Goal: Transaction & Acquisition: Book appointment/travel/reservation

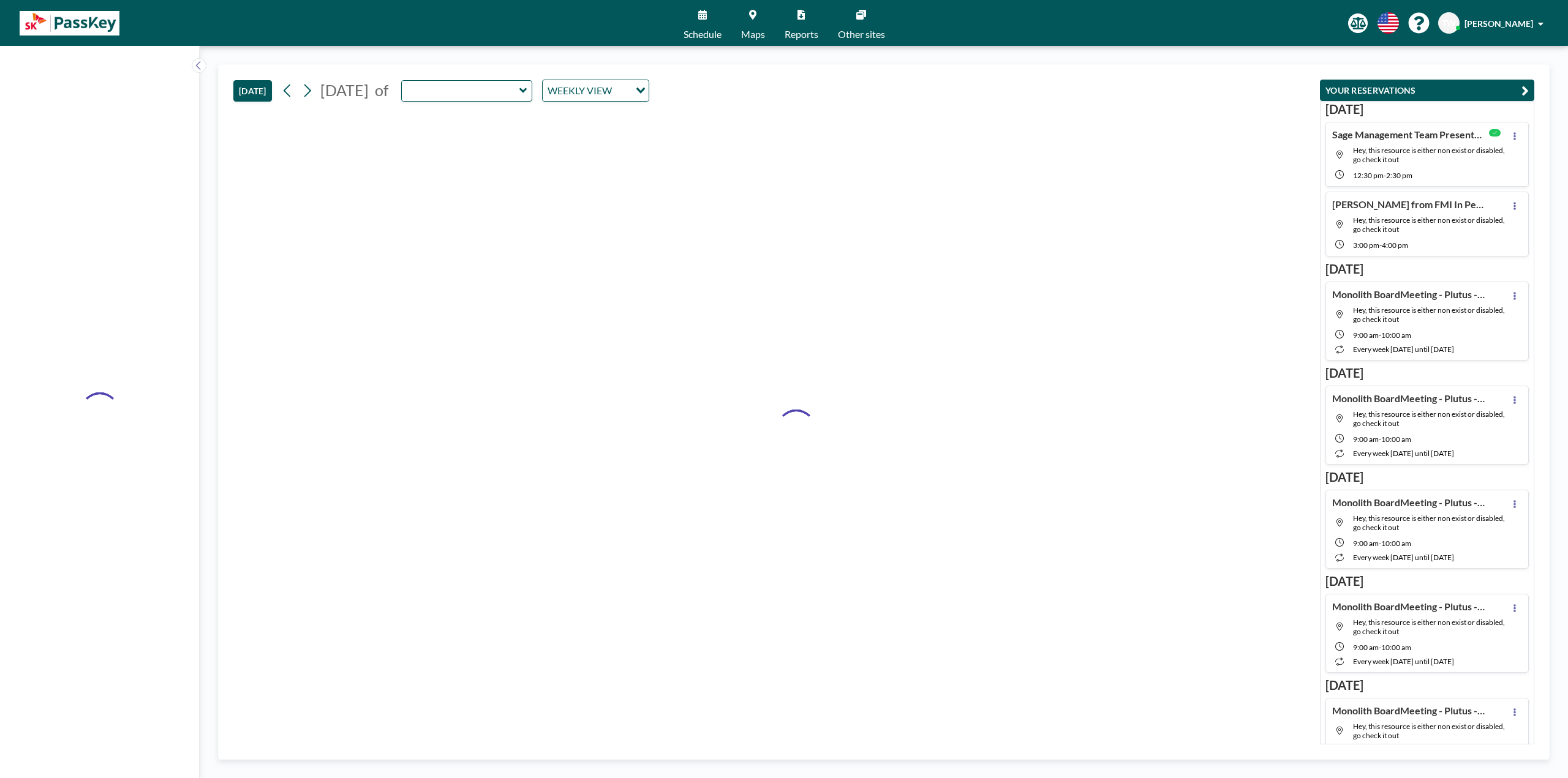
type input "Emerald"
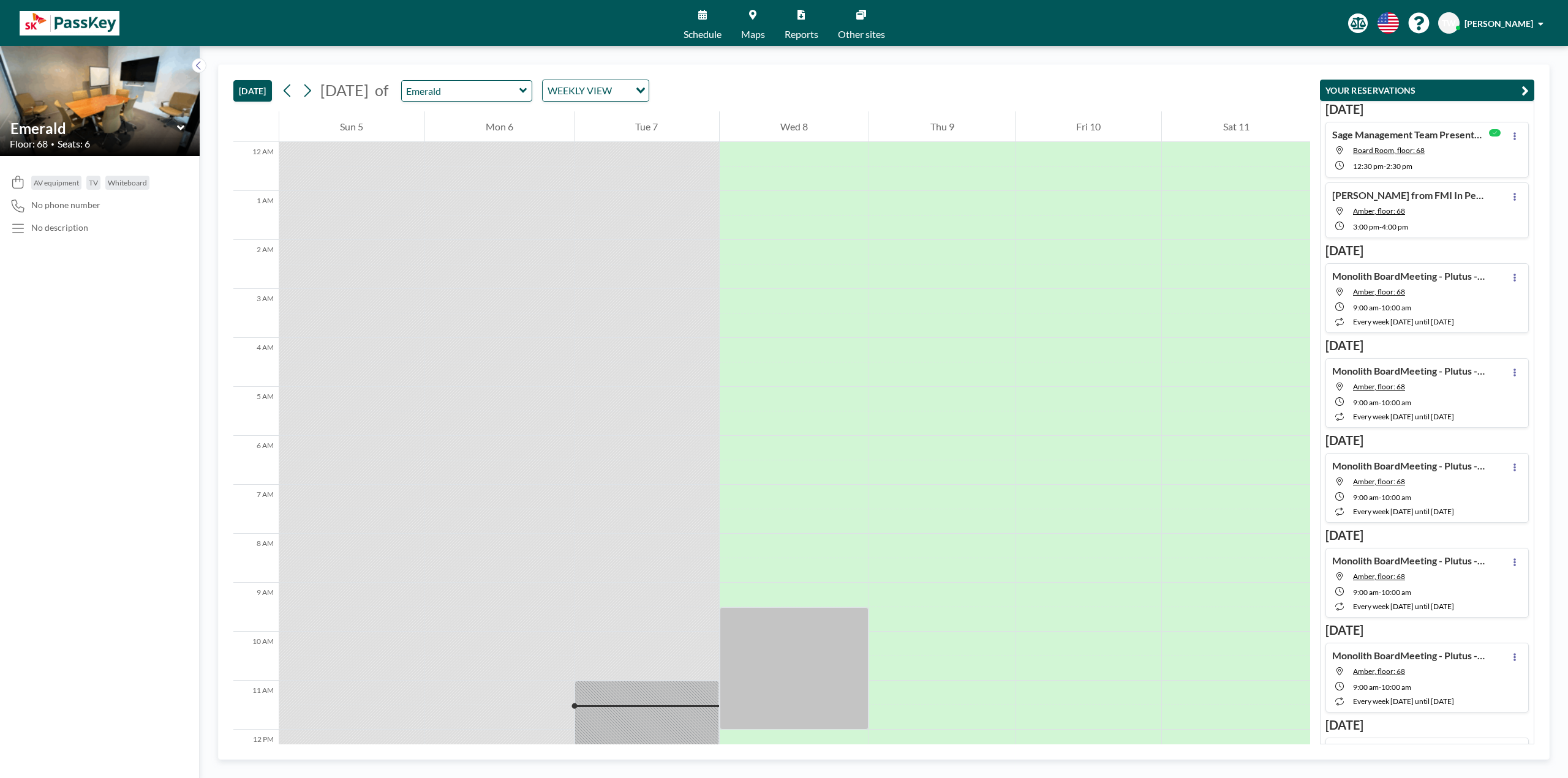
click at [750, 11] on icon at bounding box center [753, 15] width 7 height 10
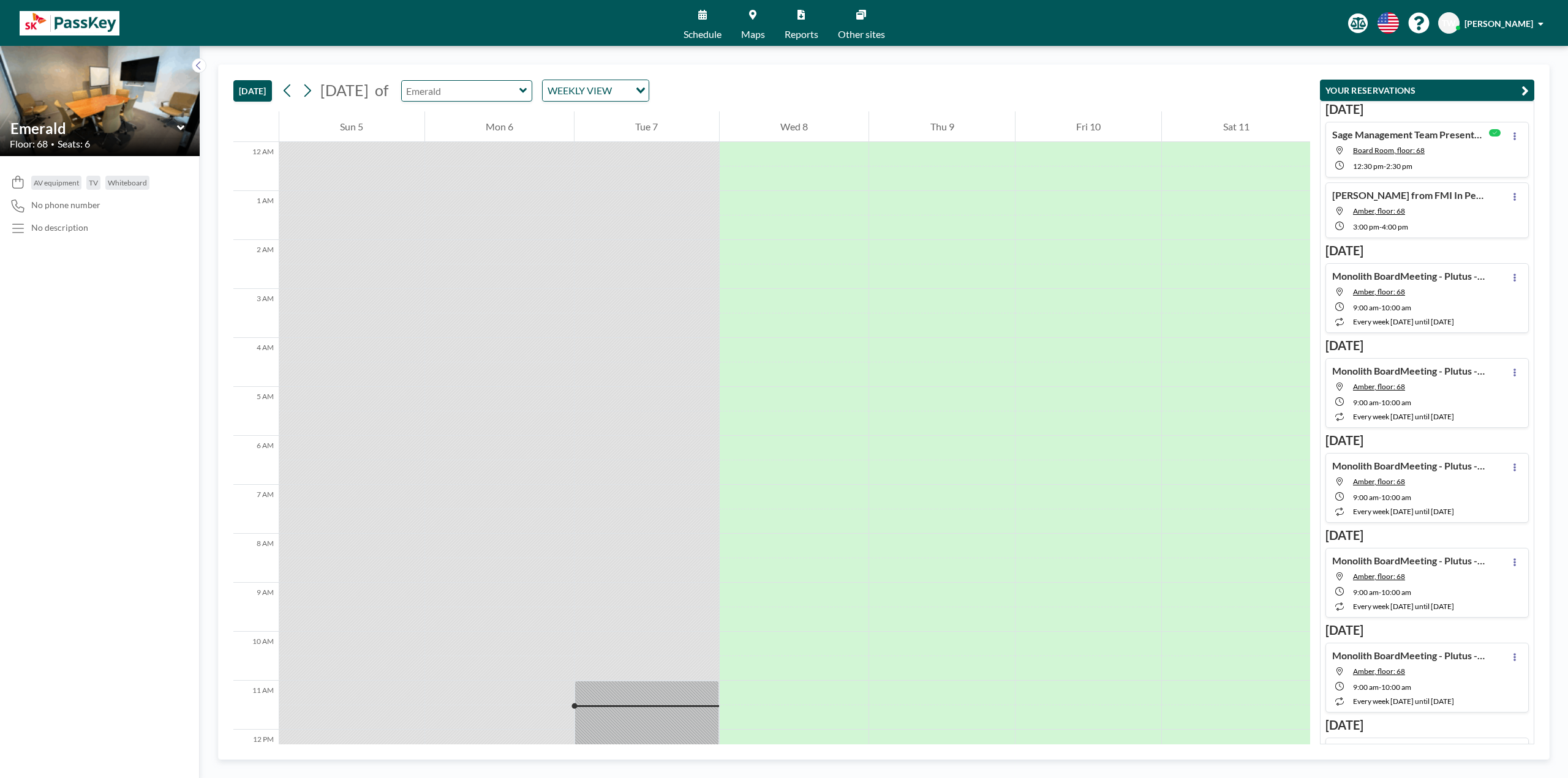
click at [519, 88] on input "text" at bounding box center [459, 91] width 117 height 20
type input "Topaz"
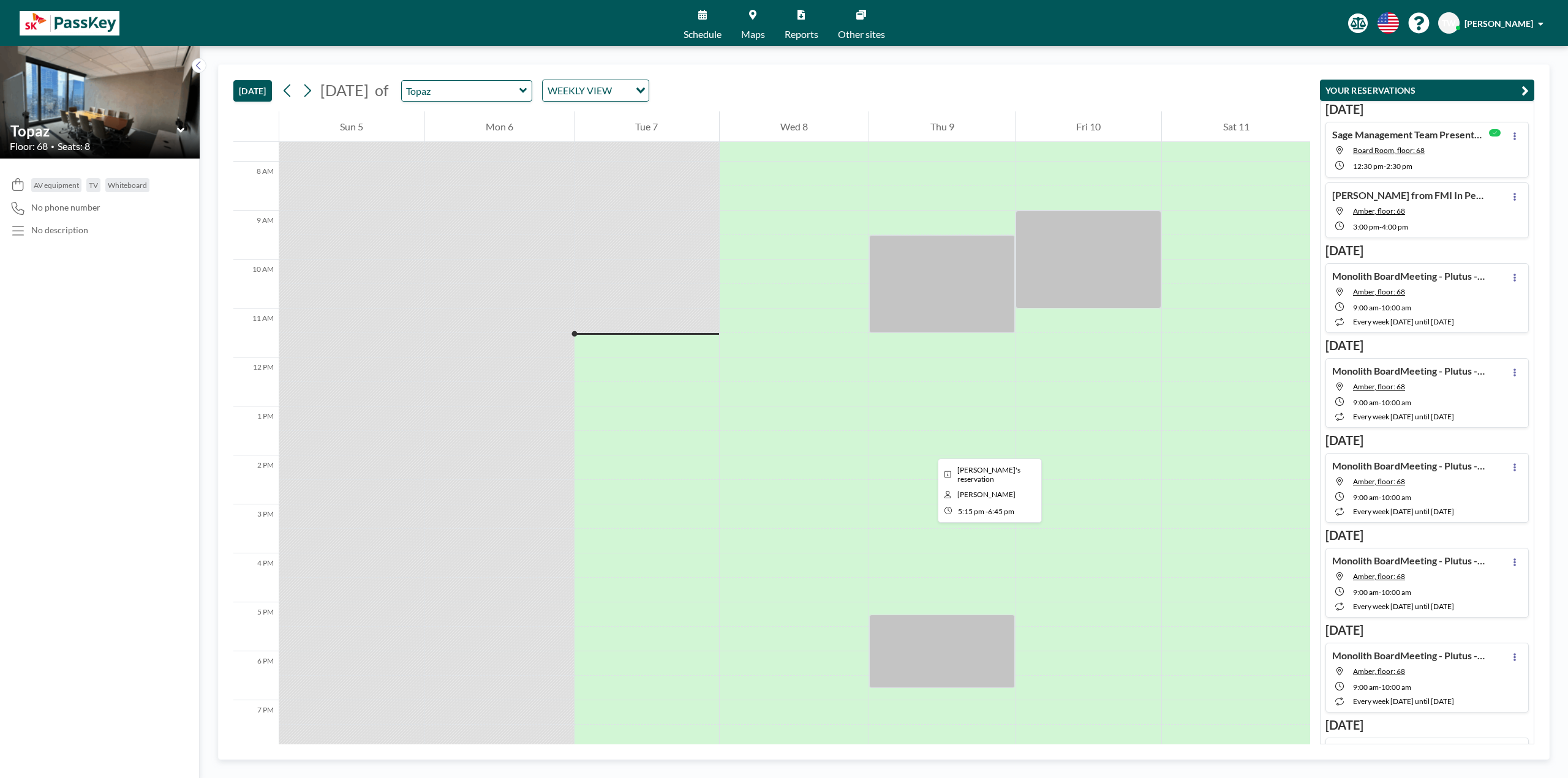
scroll to position [334, 0]
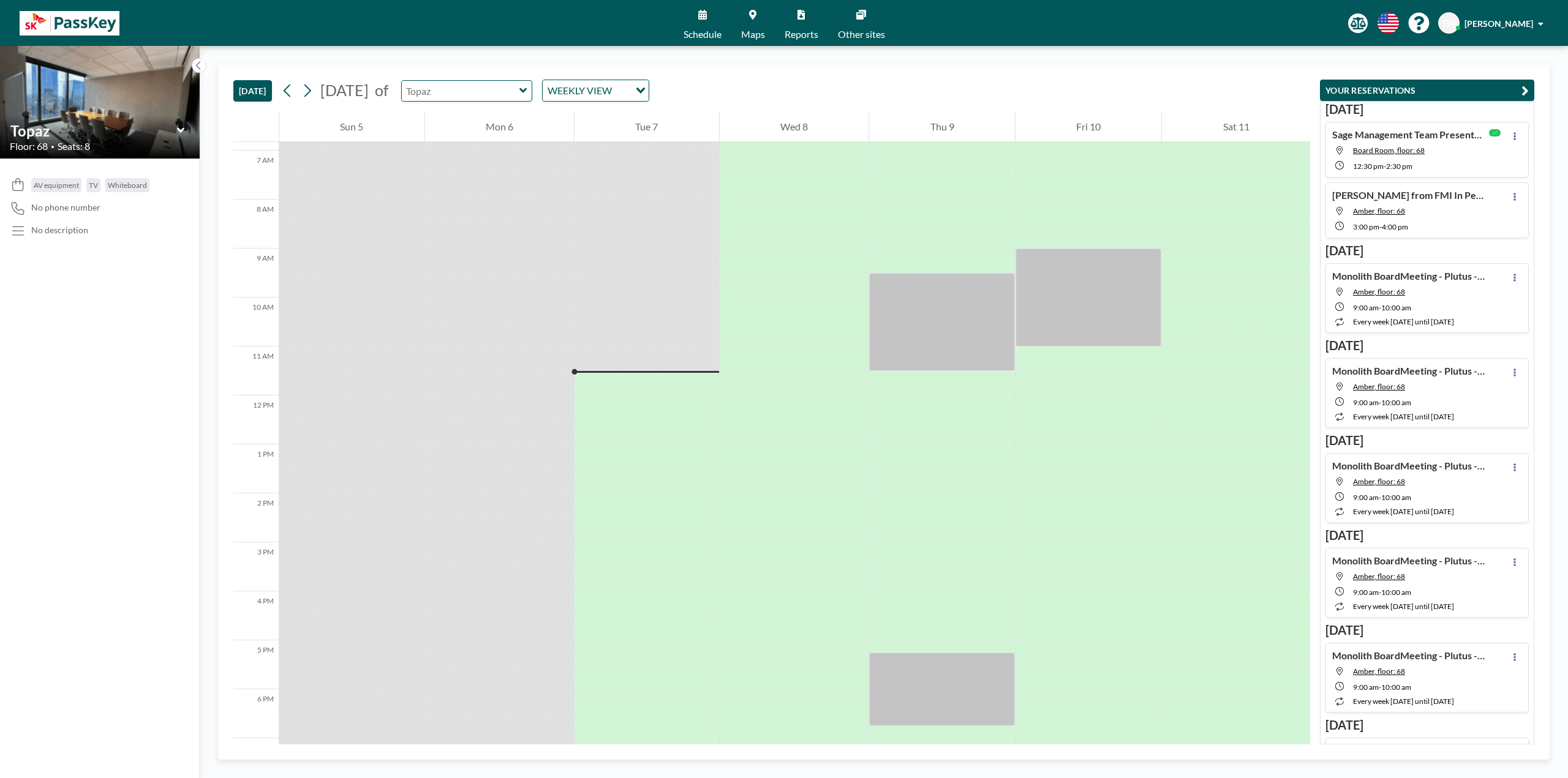
click at [497, 94] on input "text" at bounding box center [459, 91] width 117 height 20
type input "Board Room"
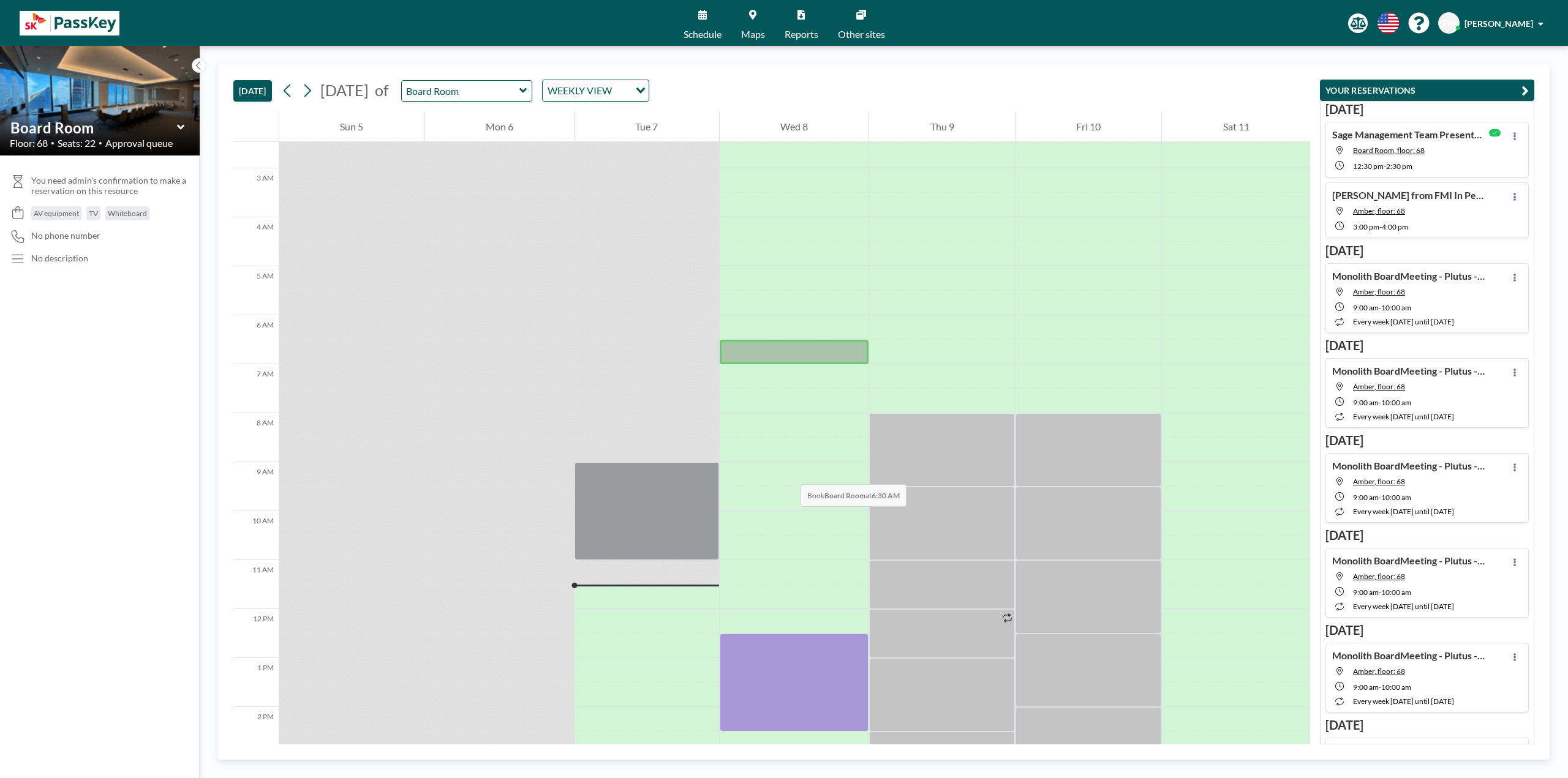
scroll to position [0, 0]
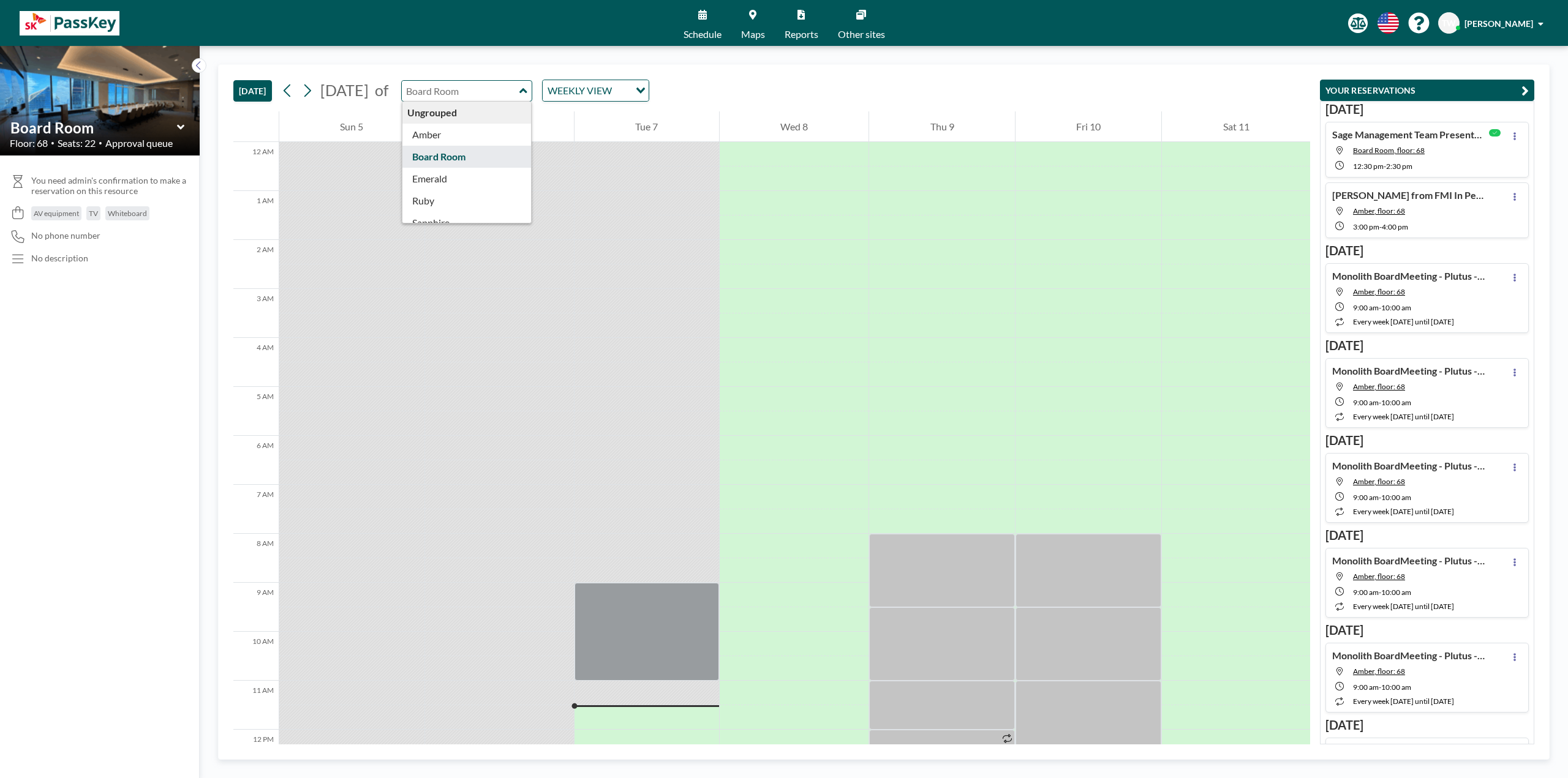
click at [509, 88] on input "text" at bounding box center [459, 91] width 117 height 20
type input "Board Room"
click at [750, 16] on icon at bounding box center [753, 15] width 7 height 10
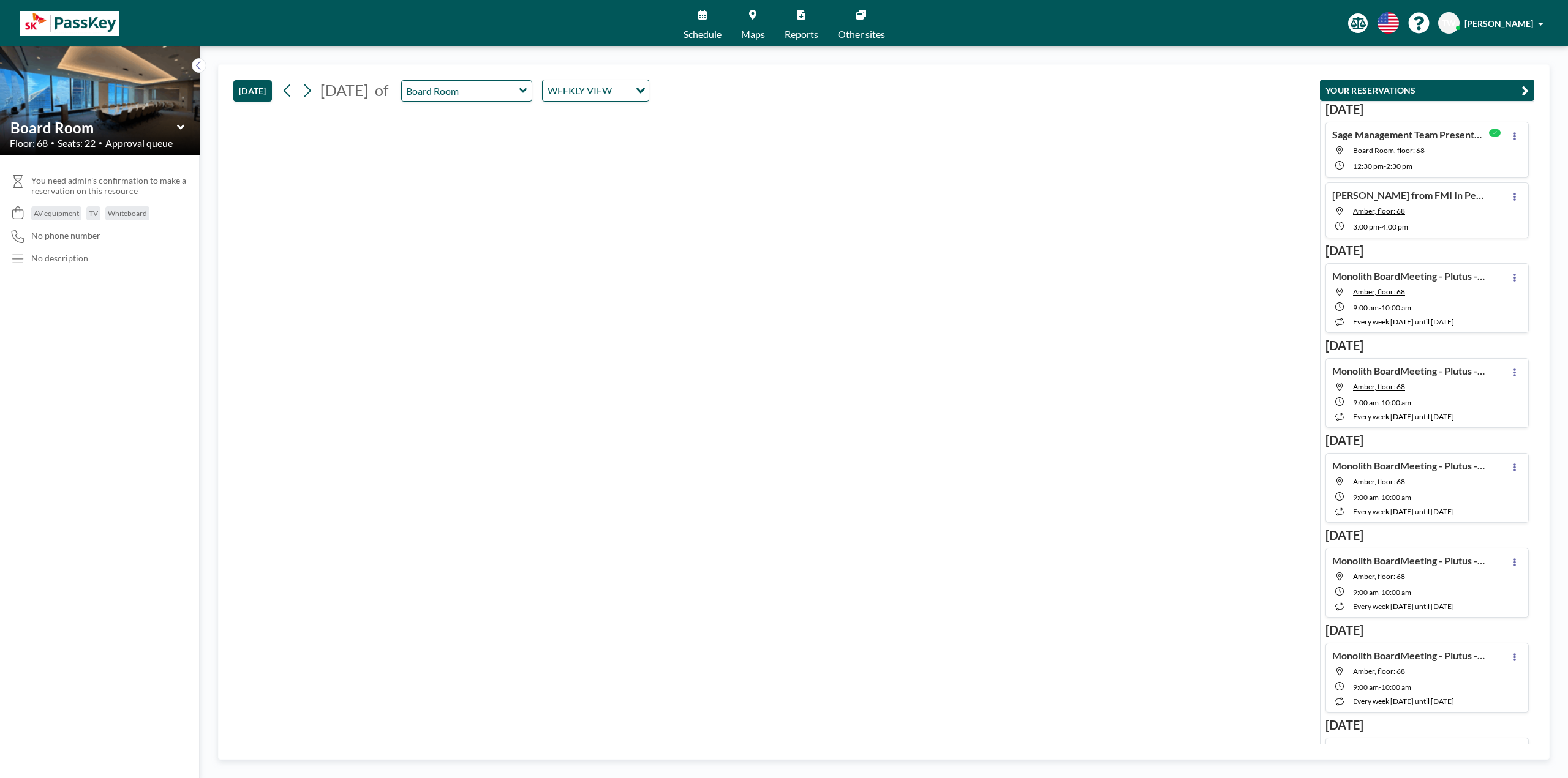
click at [528, 93] on icon at bounding box center [523, 90] width 8 height 12
type input "Ruby"
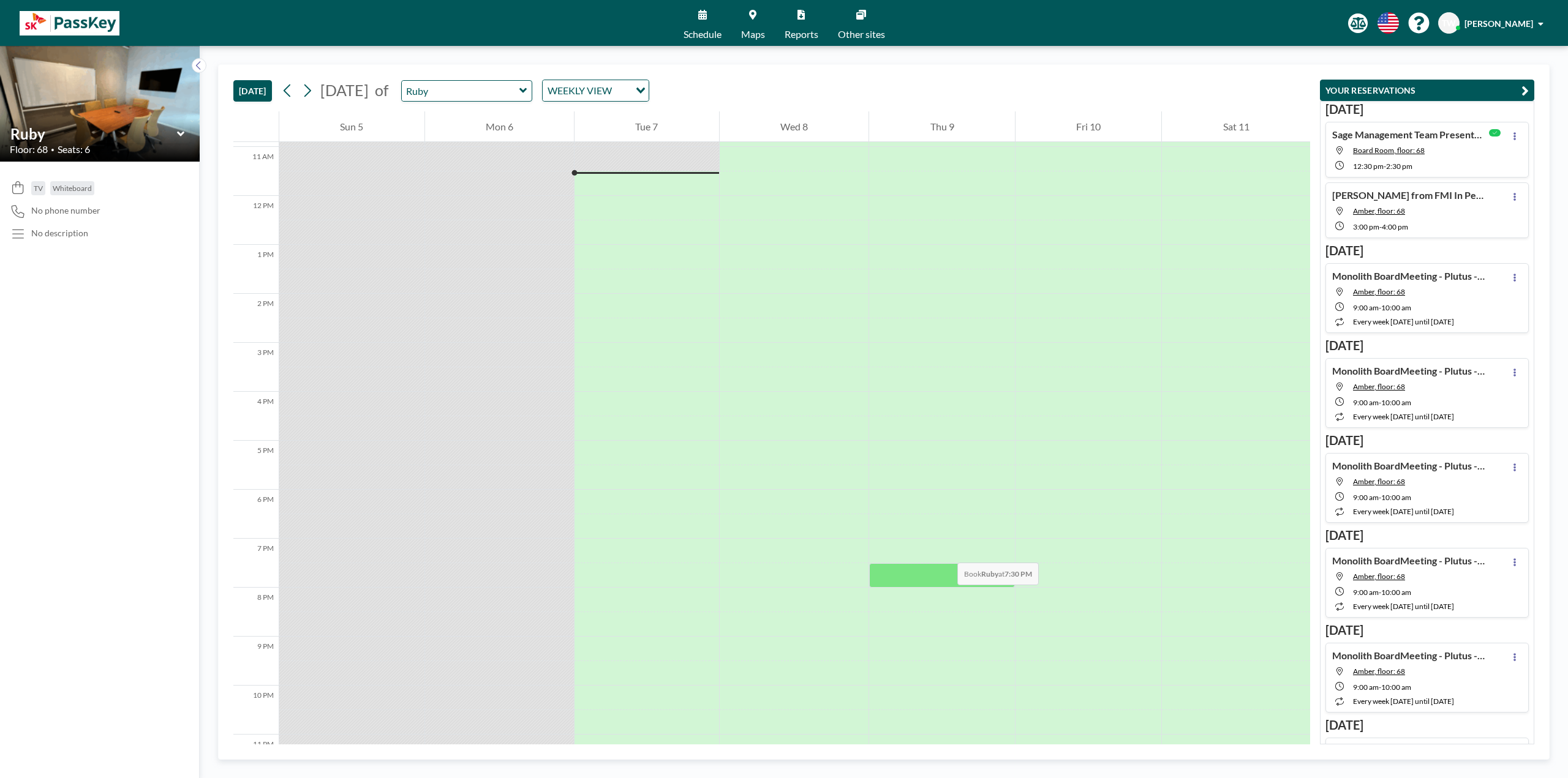
scroll to position [579, 0]
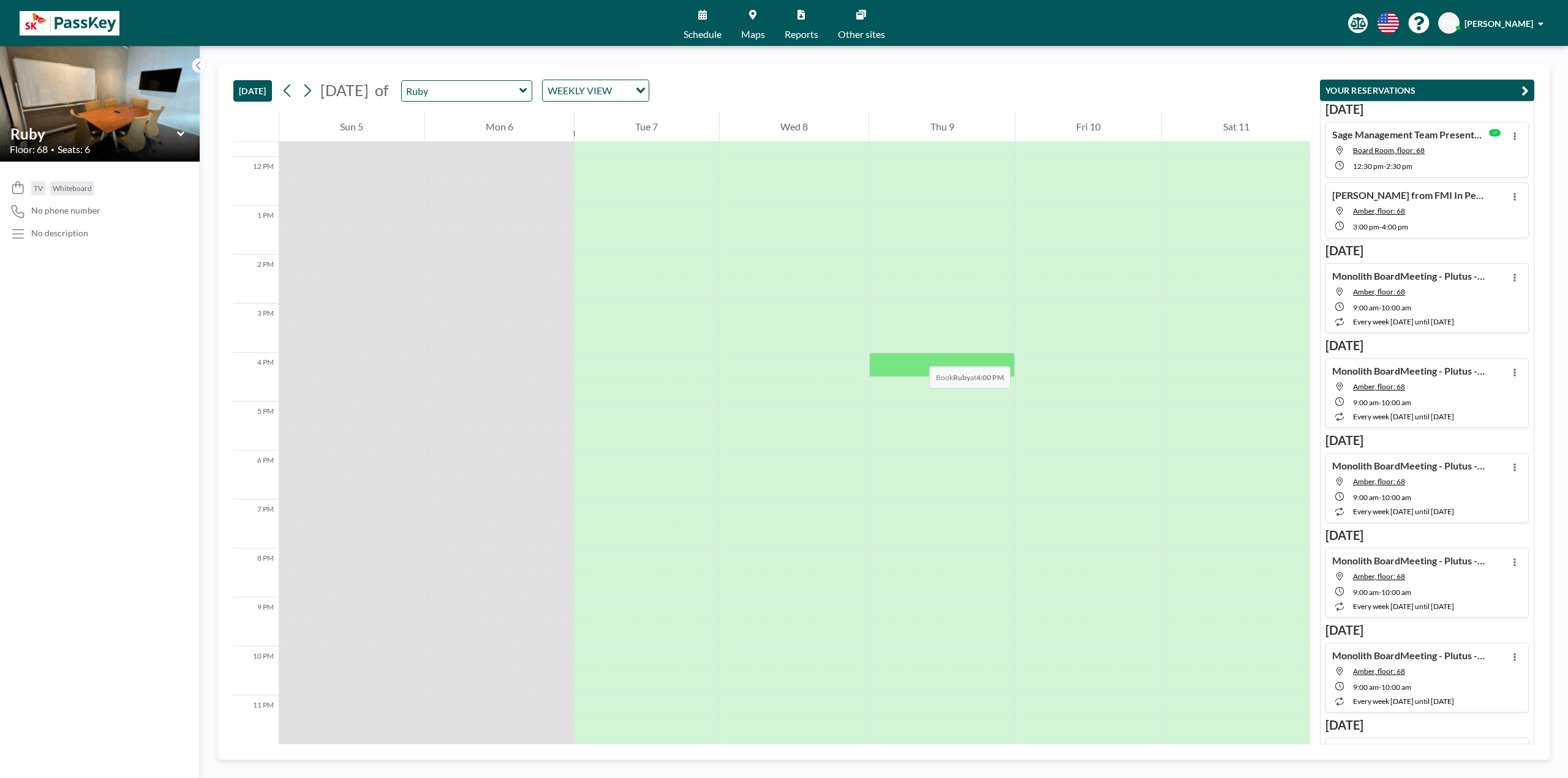
click at [917, 354] on div at bounding box center [942, 364] width 146 height 25
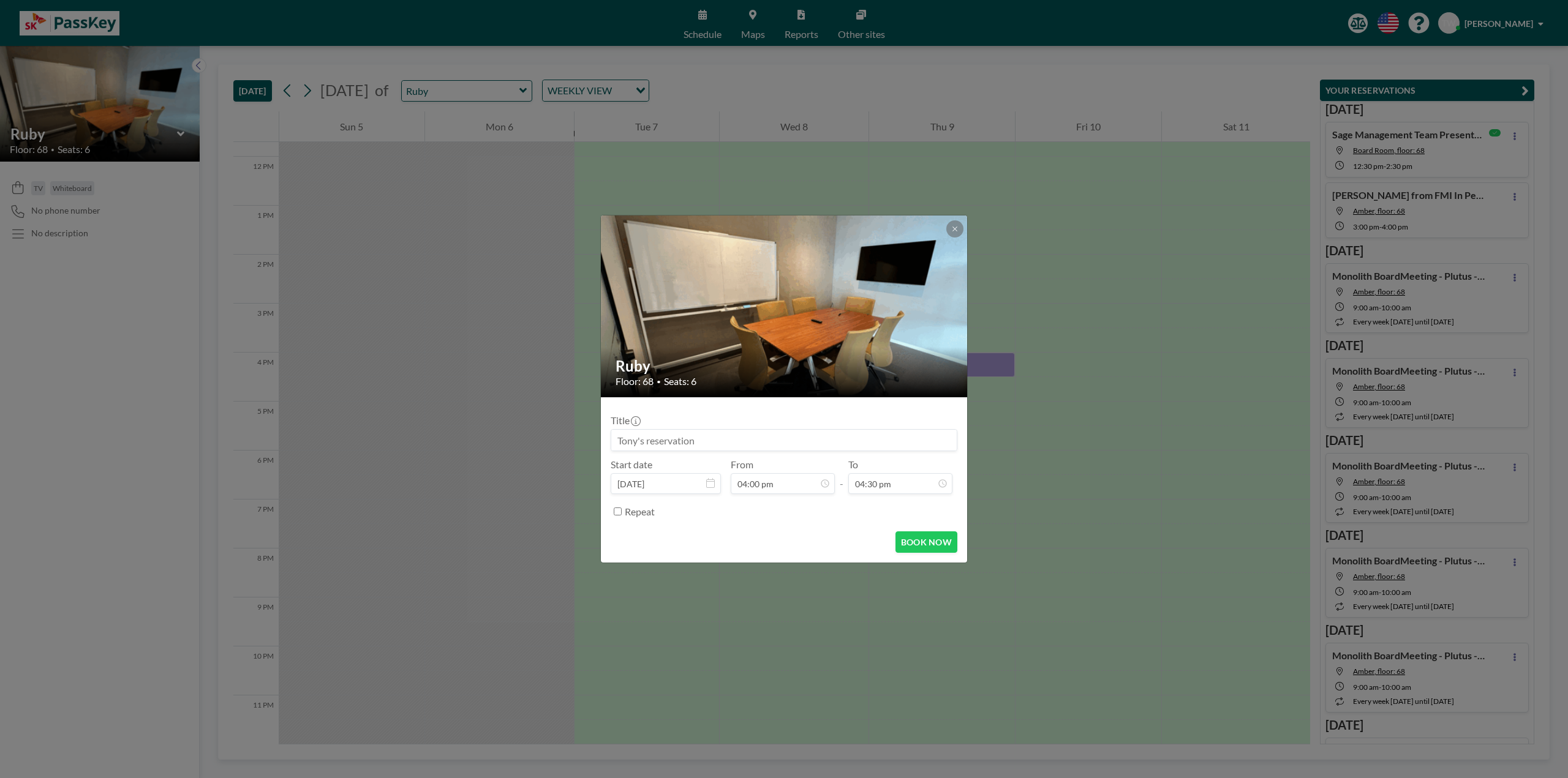
click at [770, 437] on input at bounding box center [784, 440] width 345 height 21
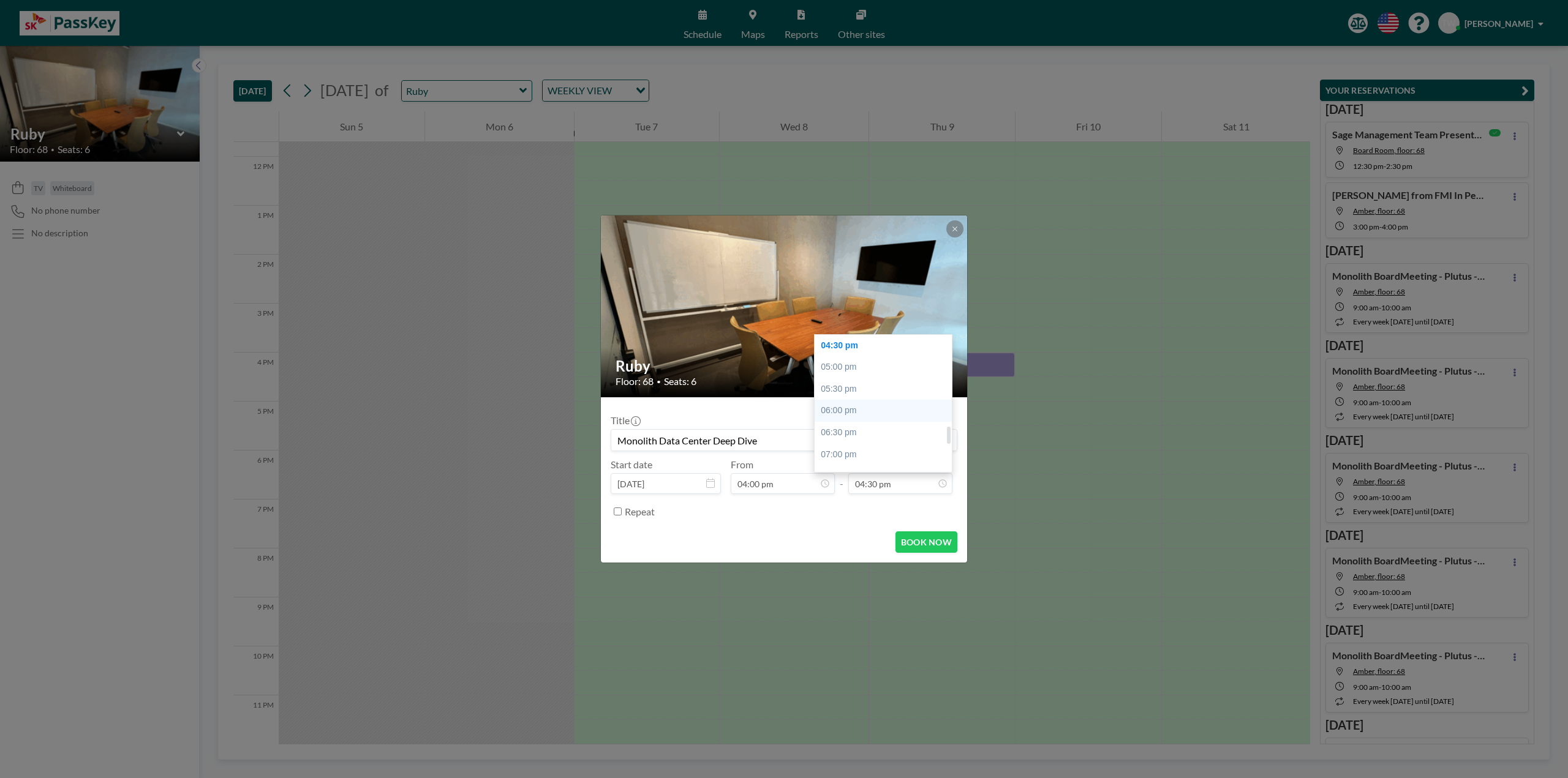
type input "Monolith Data Center Deep Dive"
click at [853, 404] on div "06:00 pm" at bounding box center [885, 411] width 143 height 22
type input "06:00 pm"
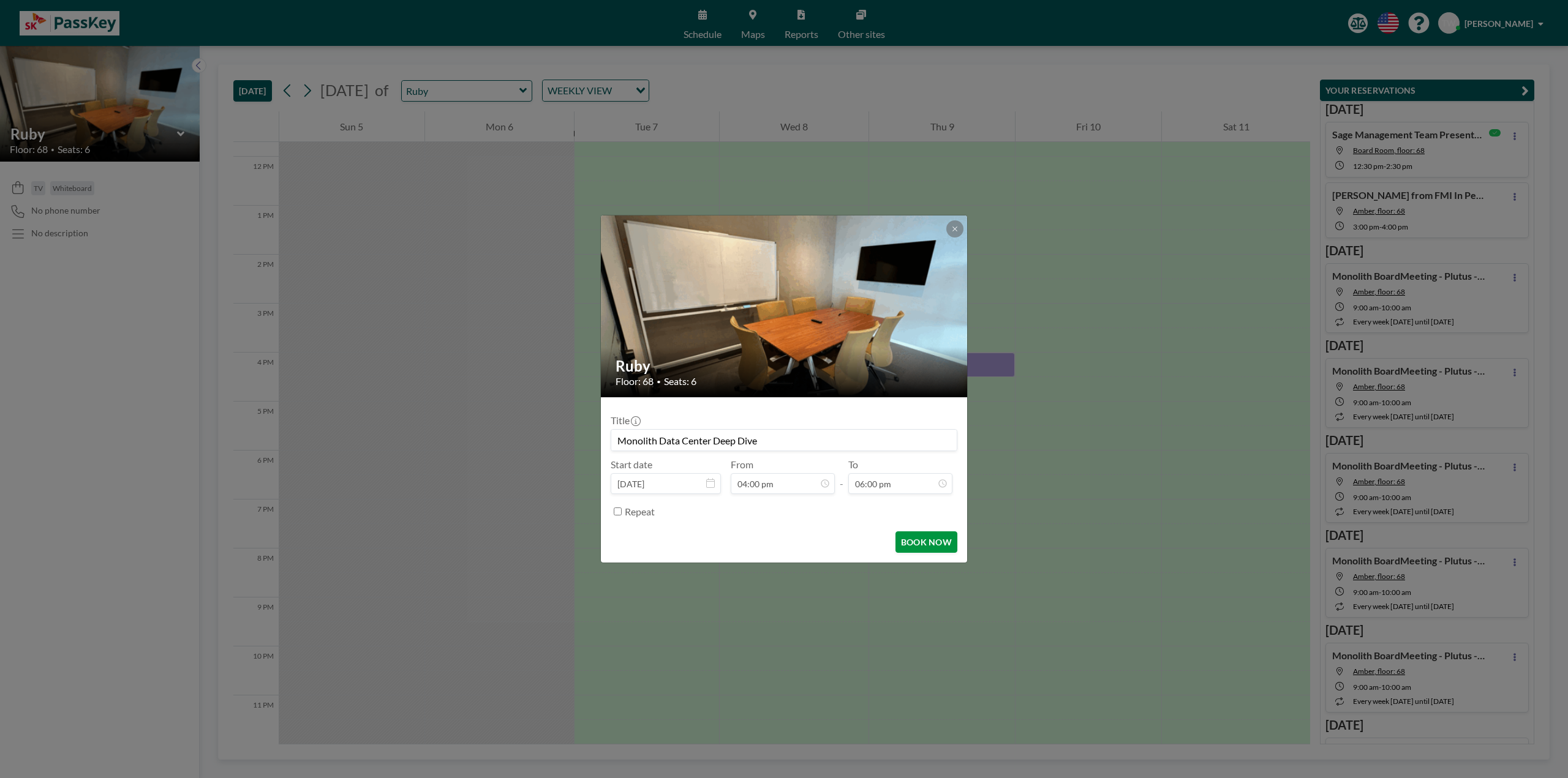
click at [928, 546] on button "BOOK NOW" at bounding box center [926, 541] width 62 height 21
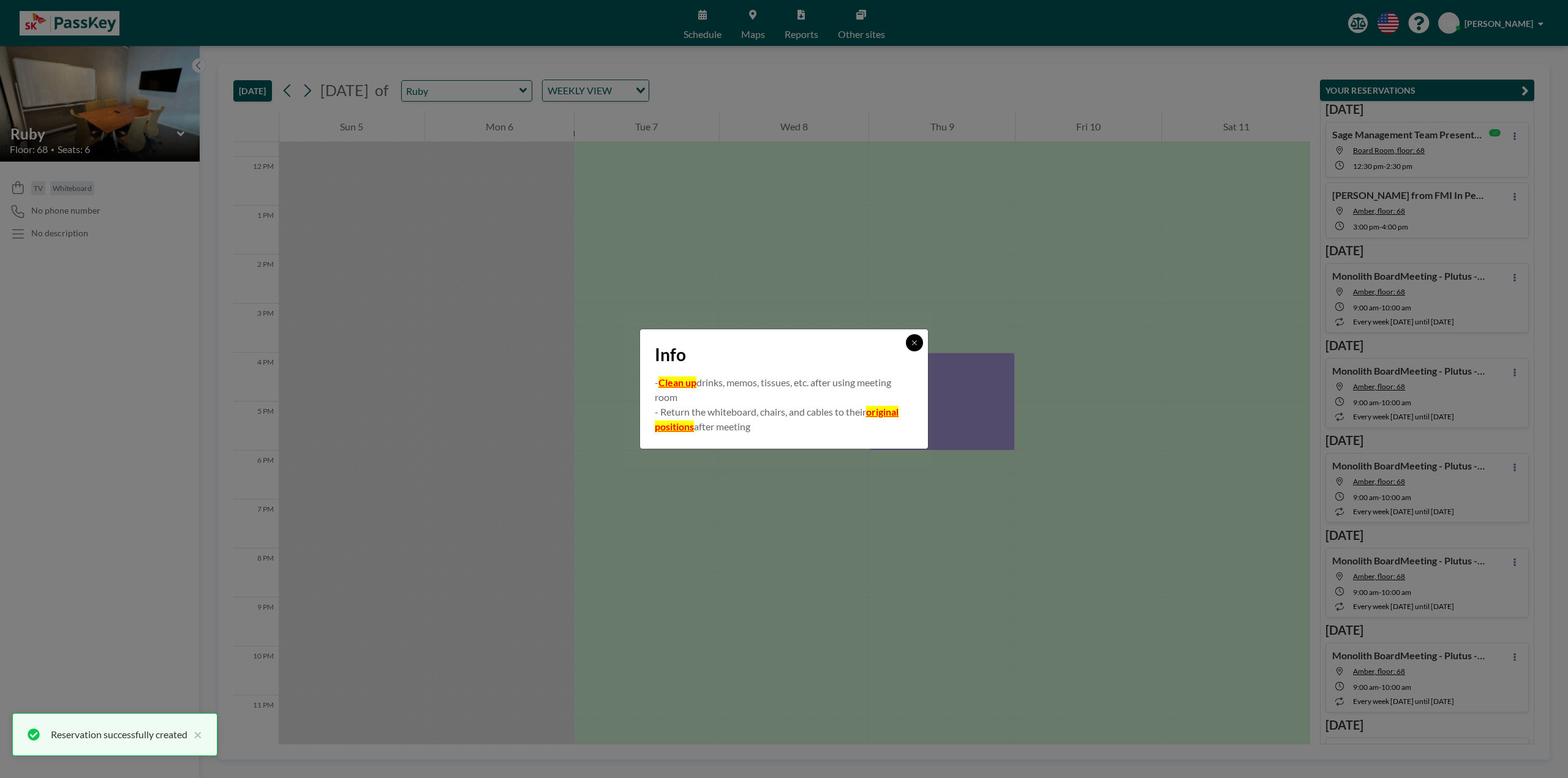
click at [919, 345] on button at bounding box center [914, 342] width 18 height 18
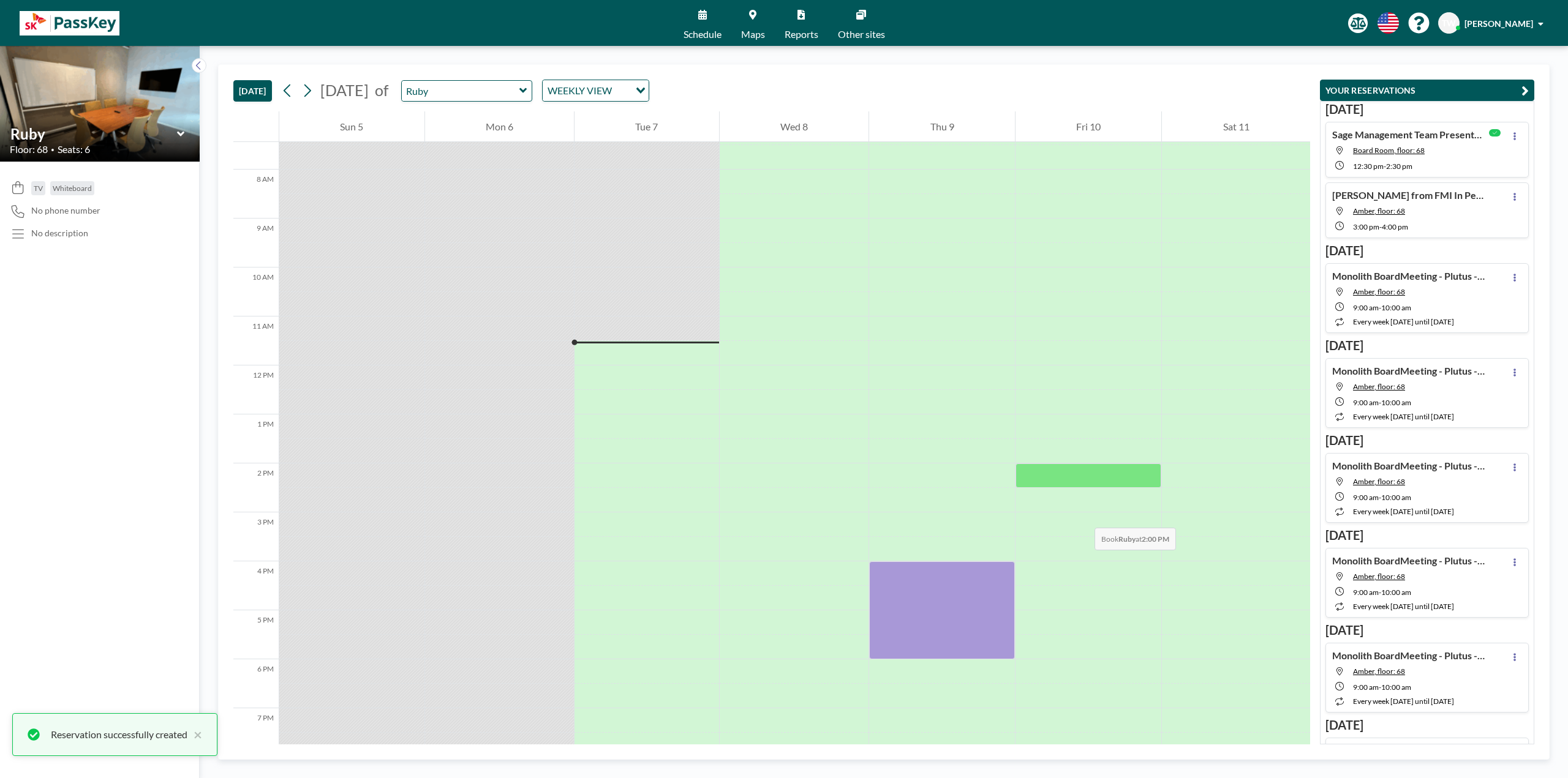
scroll to position [334, 0]
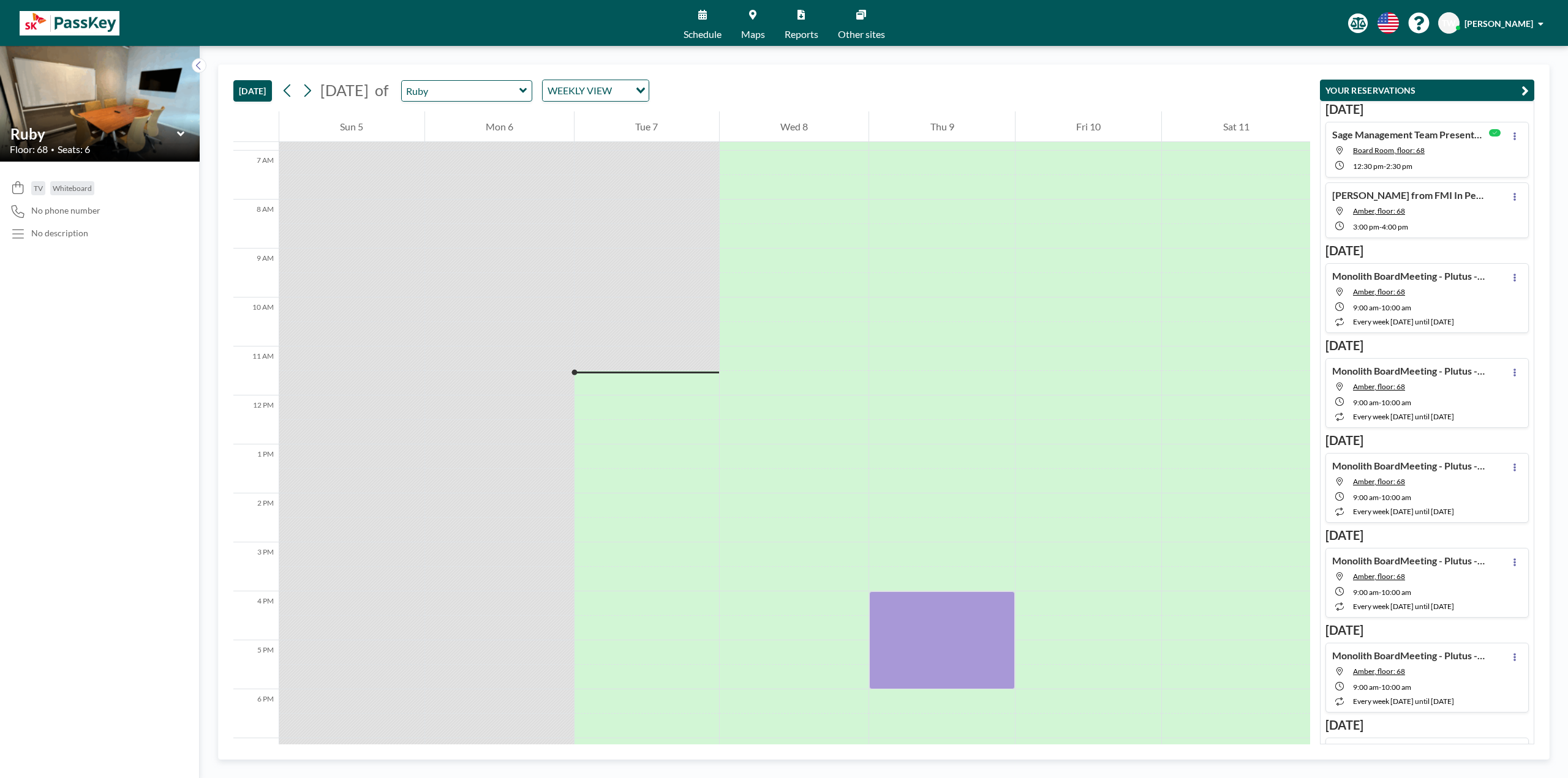
click at [742, 18] on link "Maps" at bounding box center [753, 23] width 43 height 46
